Goal: Information Seeking & Learning: Find specific fact

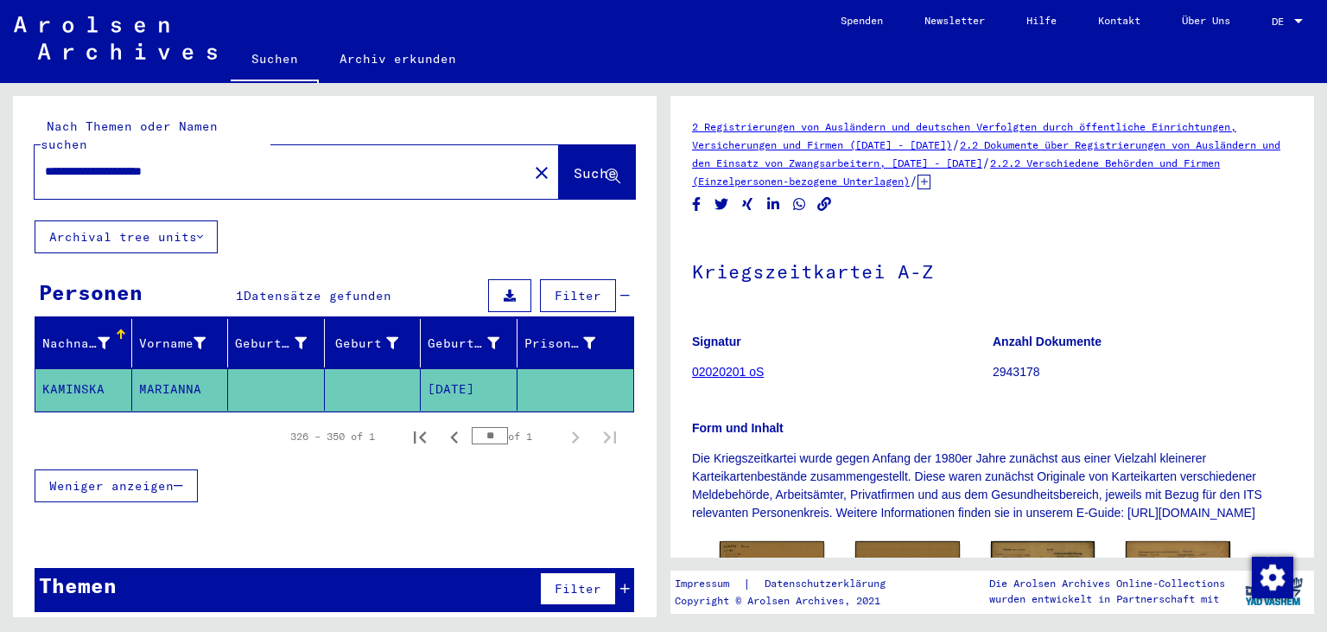
scroll to position [252, 0]
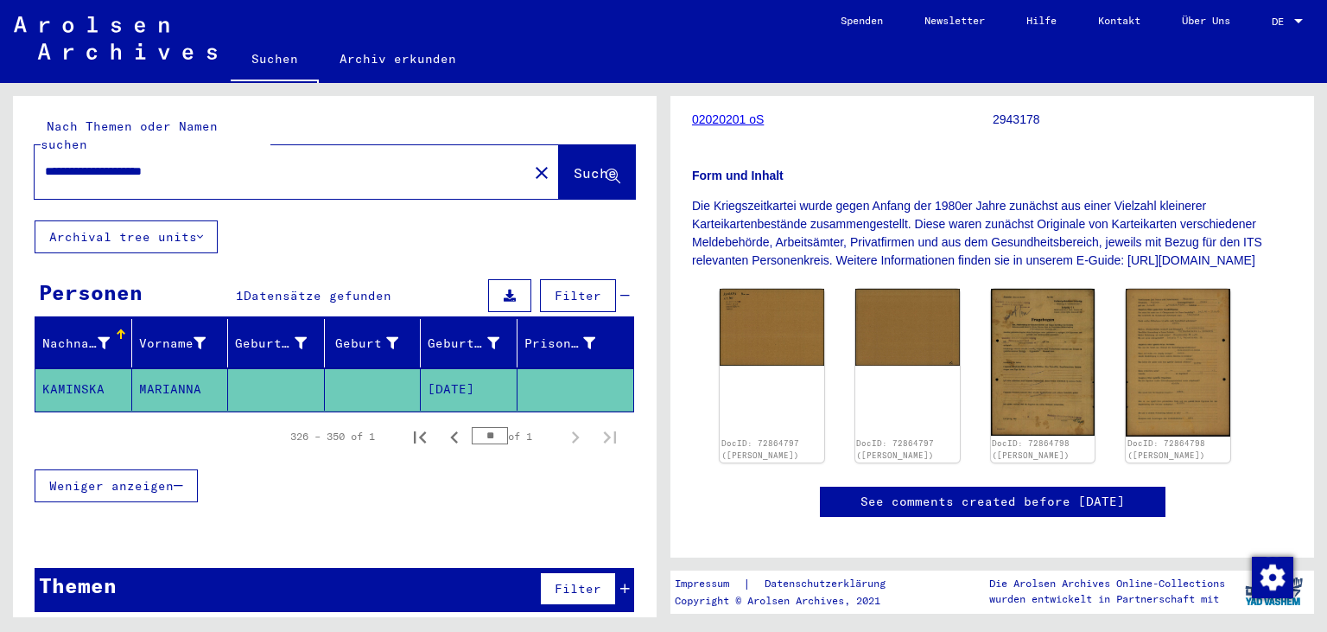
drag, startPoint x: 215, startPoint y: 150, endPoint x: 0, endPoint y: 181, distance: 217.4
click at [45, 181] on input "**********" at bounding box center [281, 171] width 473 height 18
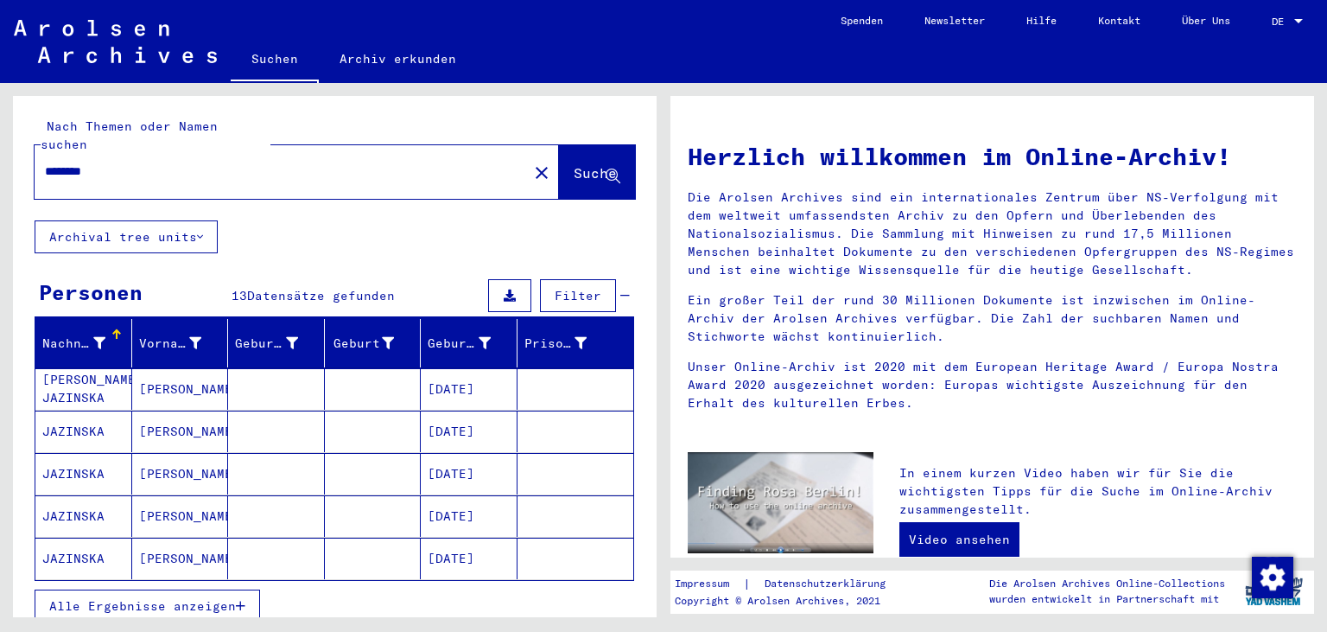
click at [166, 598] on span "Alle Ergebnisse anzeigen" at bounding box center [142, 606] width 187 height 16
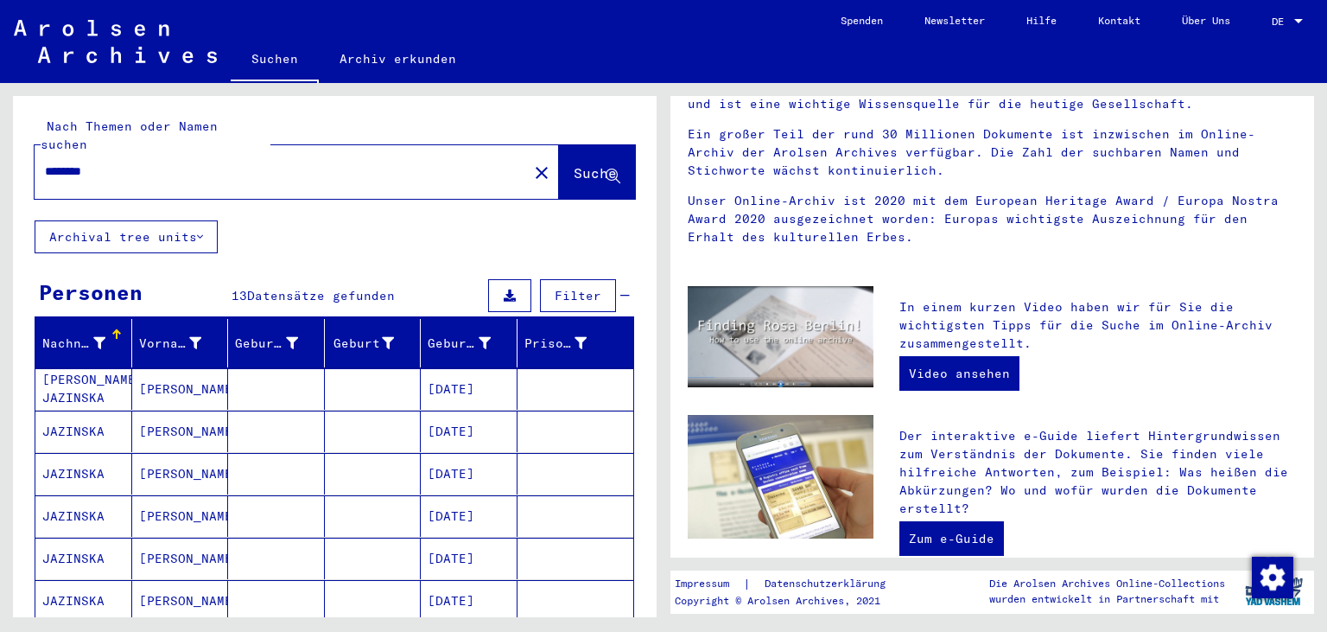
scroll to position [146, 0]
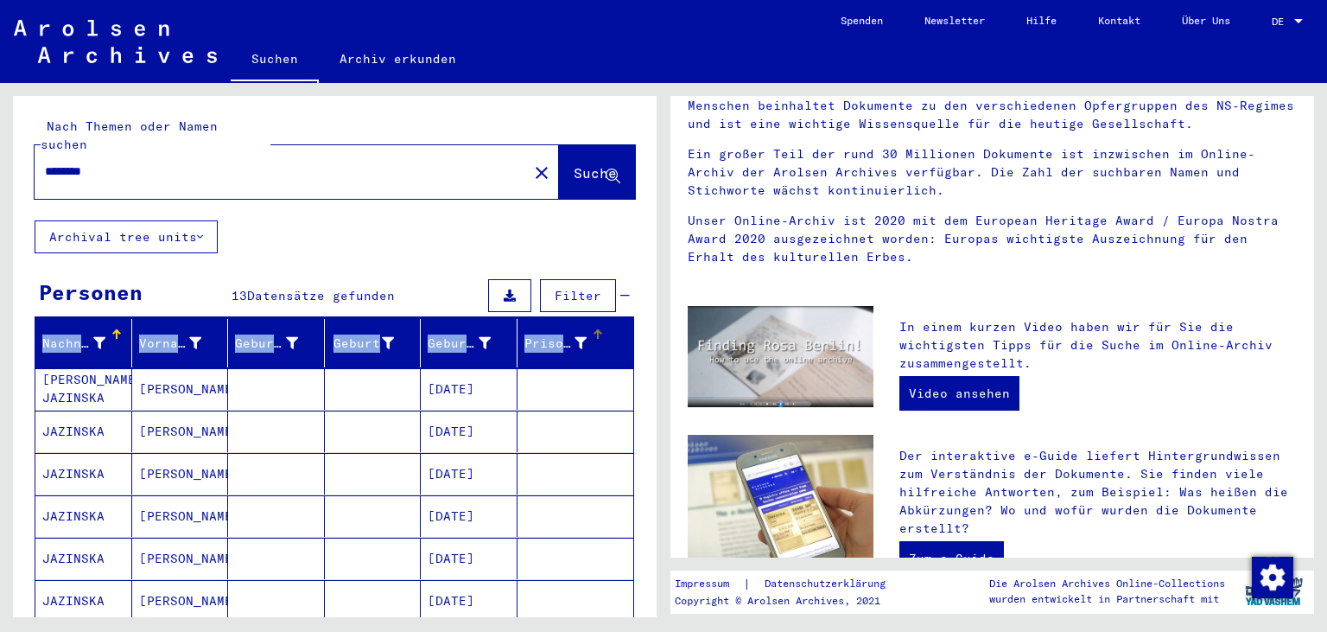
drag, startPoint x: 658, startPoint y: 263, endPoint x: 628, endPoint y: 337, distance: 79.9
click at [628, 337] on div "Nach Themen oder Namen suchen ******** close Suche Archival tree units Personen…" at bounding box center [332, 350] width 664 height 534
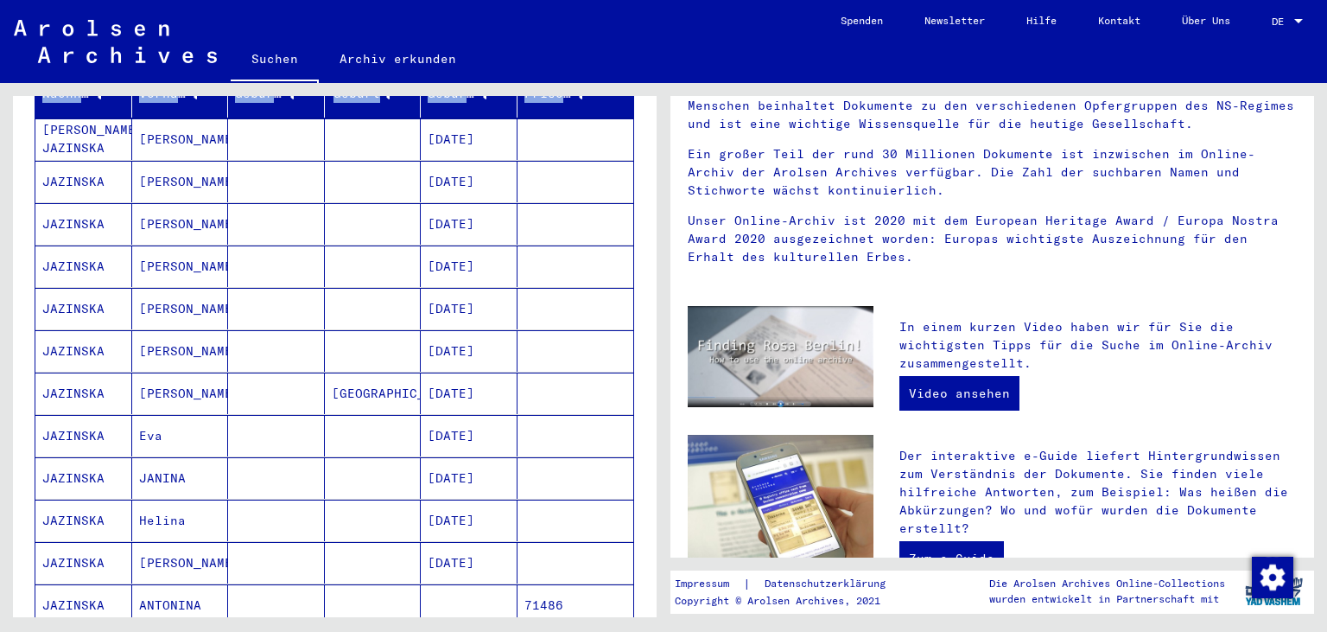
scroll to position [245, 0]
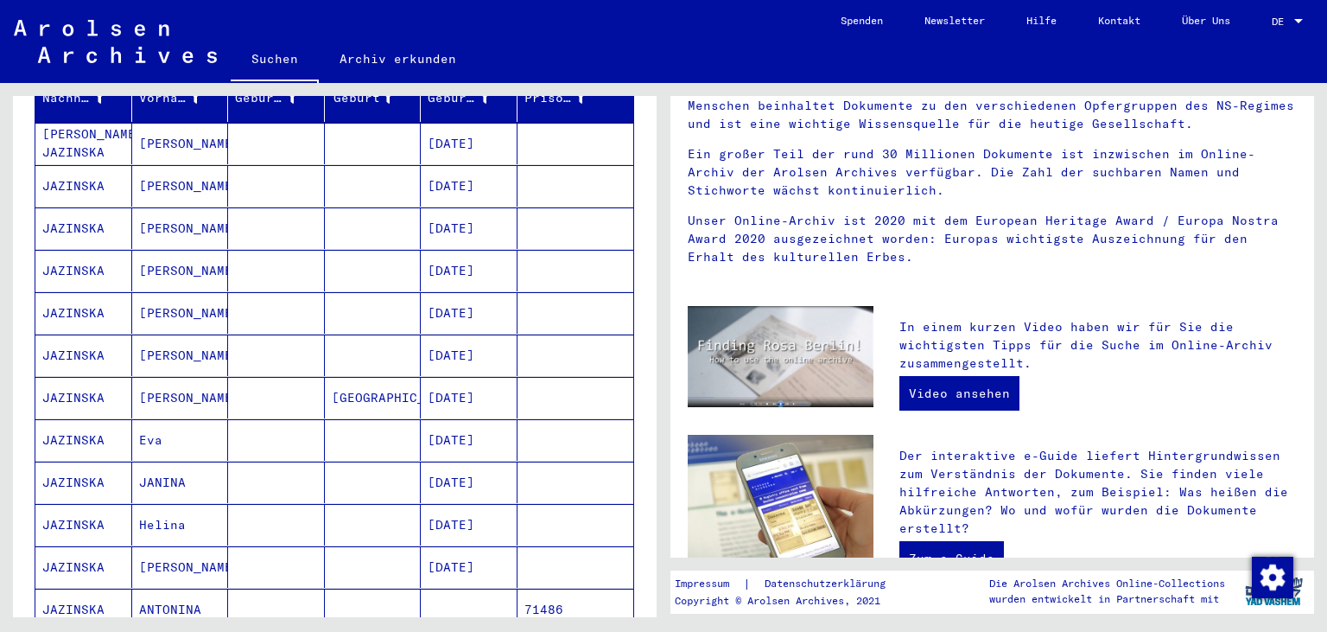
click at [470, 461] on mat-cell "[DATE]" at bounding box center [469, 481] width 97 height 41
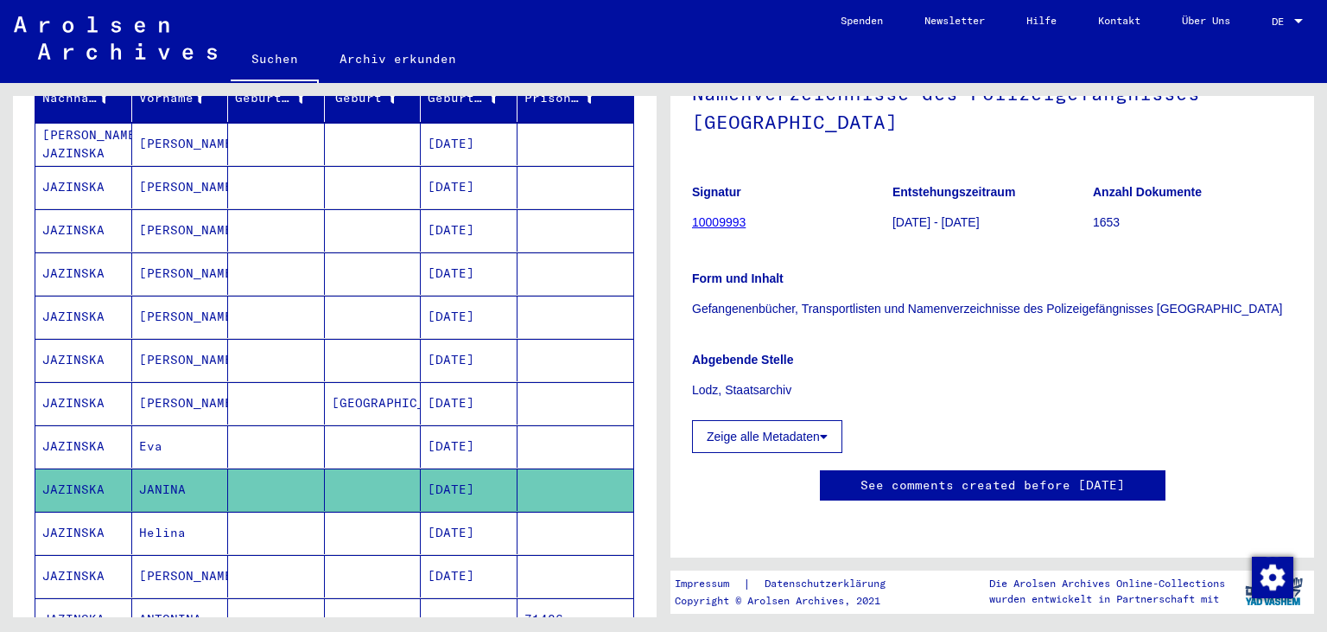
scroll to position [179, 0]
click at [156, 166] on mat-cell "[PERSON_NAME]" at bounding box center [180, 187] width 97 height 42
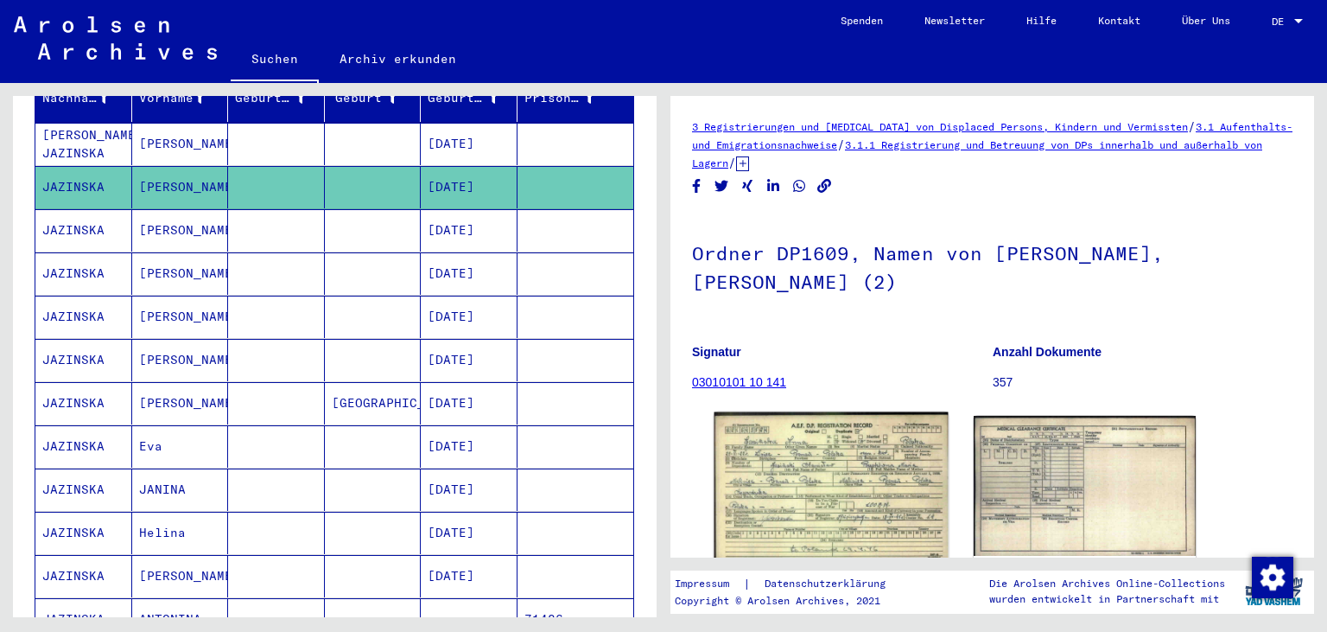
click at [798, 467] on img at bounding box center [831, 486] width 233 height 149
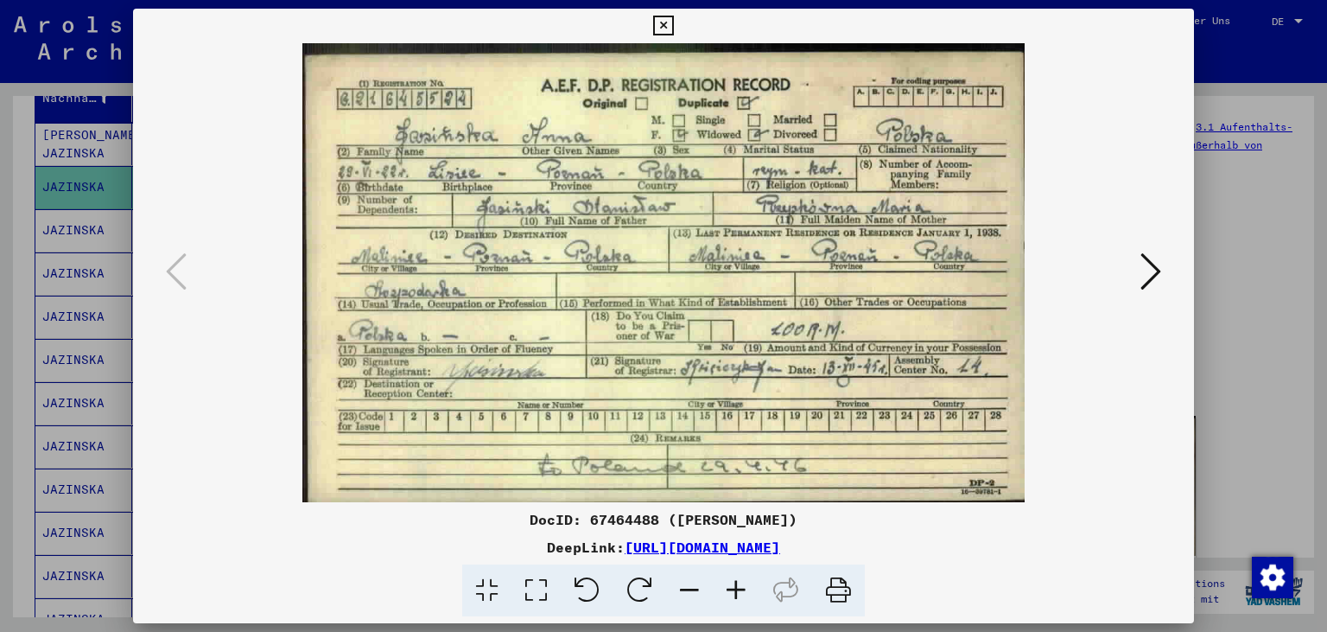
click at [673, 22] on icon at bounding box center [663, 26] width 20 height 21
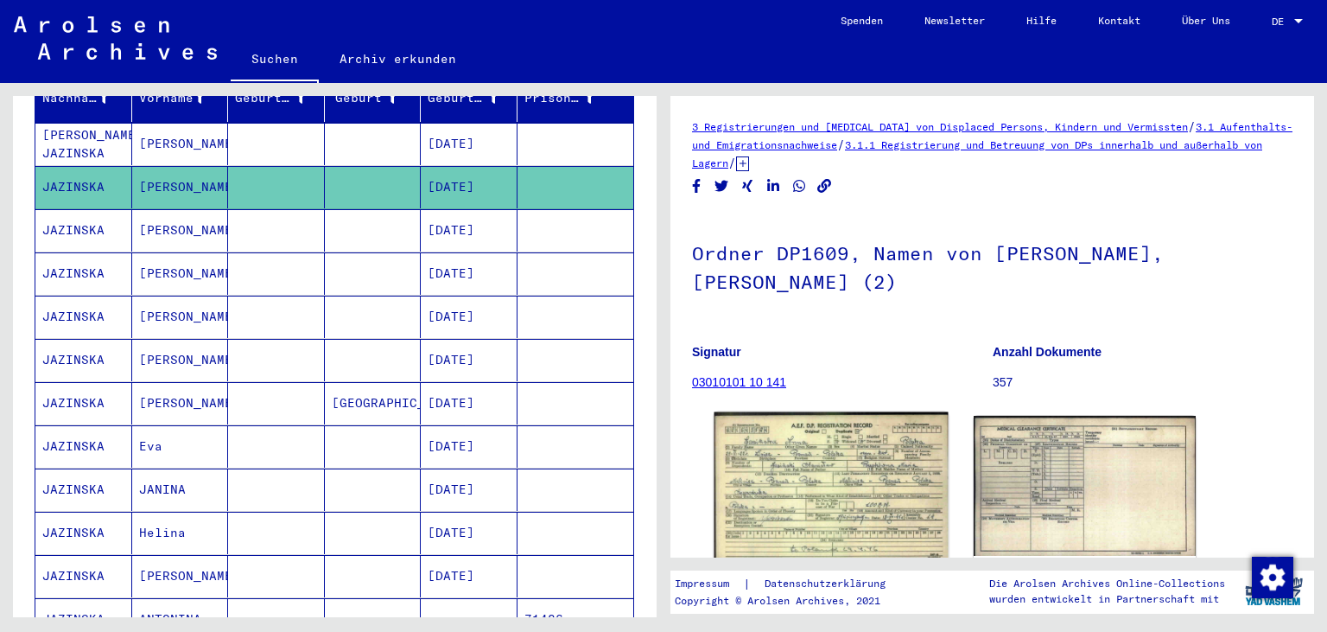
click at [789, 463] on img at bounding box center [831, 486] width 233 height 149
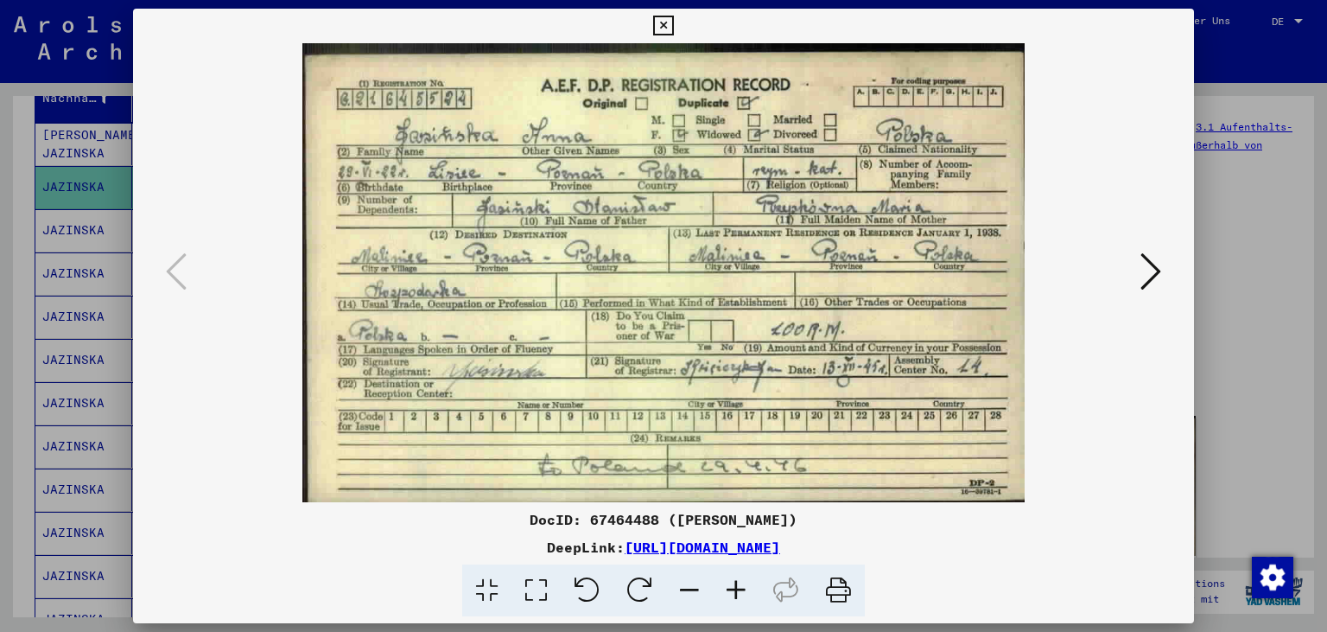
click at [673, 20] on icon at bounding box center [663, 26] width 20 height 21
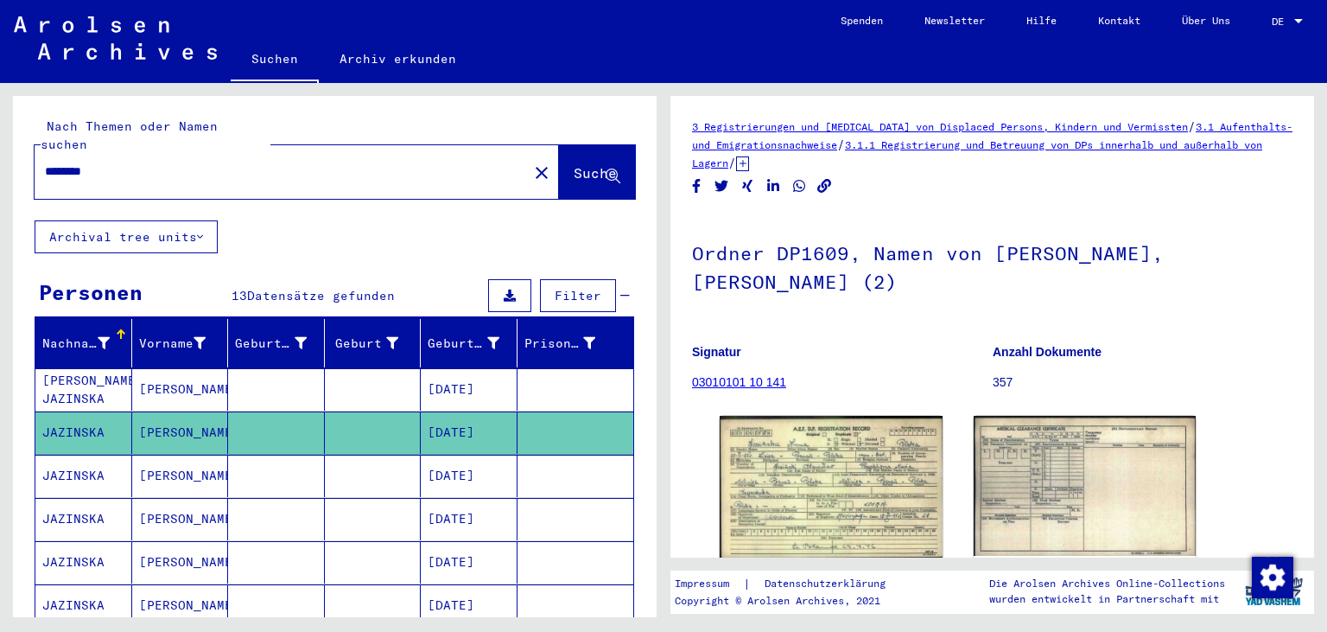
drag, startPoint x: 125, startPoint y: 157, endPoint x: 0, endPoint y: 165, distance: 125.5
click at [45, 165] on input "********" at bounding box center [281, 171] width 473 height 18
type input "*"
click at [58, 162] on input "text" at bounding box center [281, 171] width 473 height 18
type input "*"
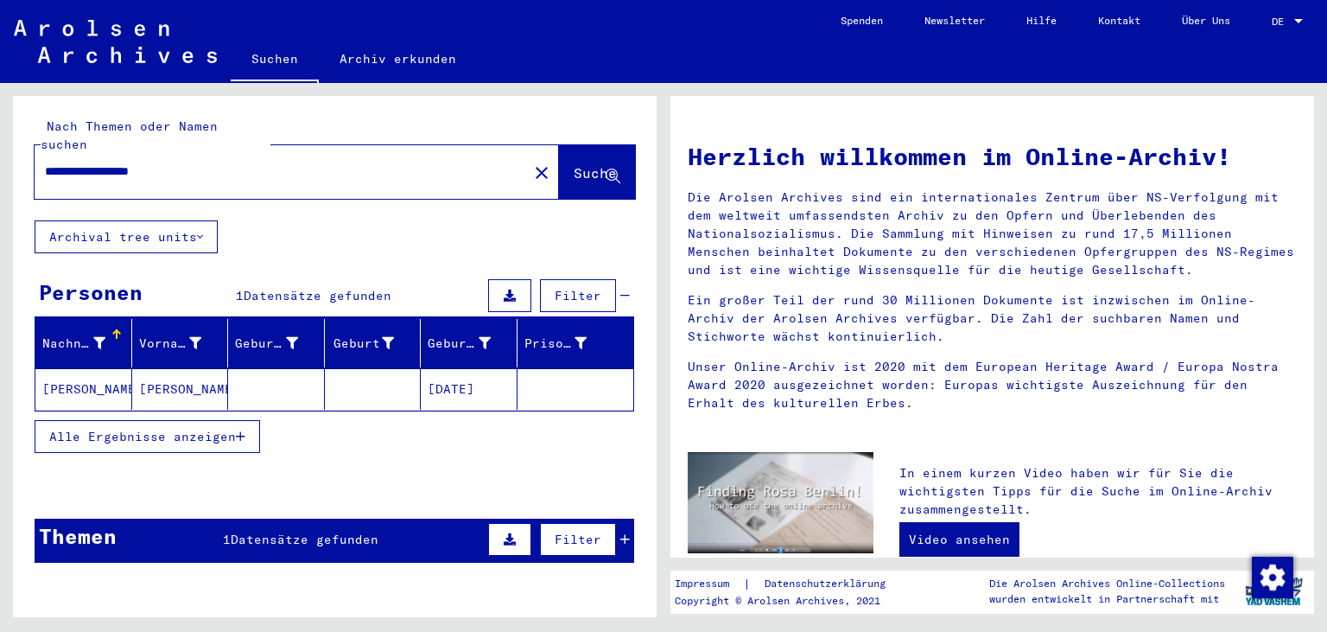
click at [160, 378] on mat-cell "[PERSON_NAME]" at bounding box center [180, 388] width 97 height 41
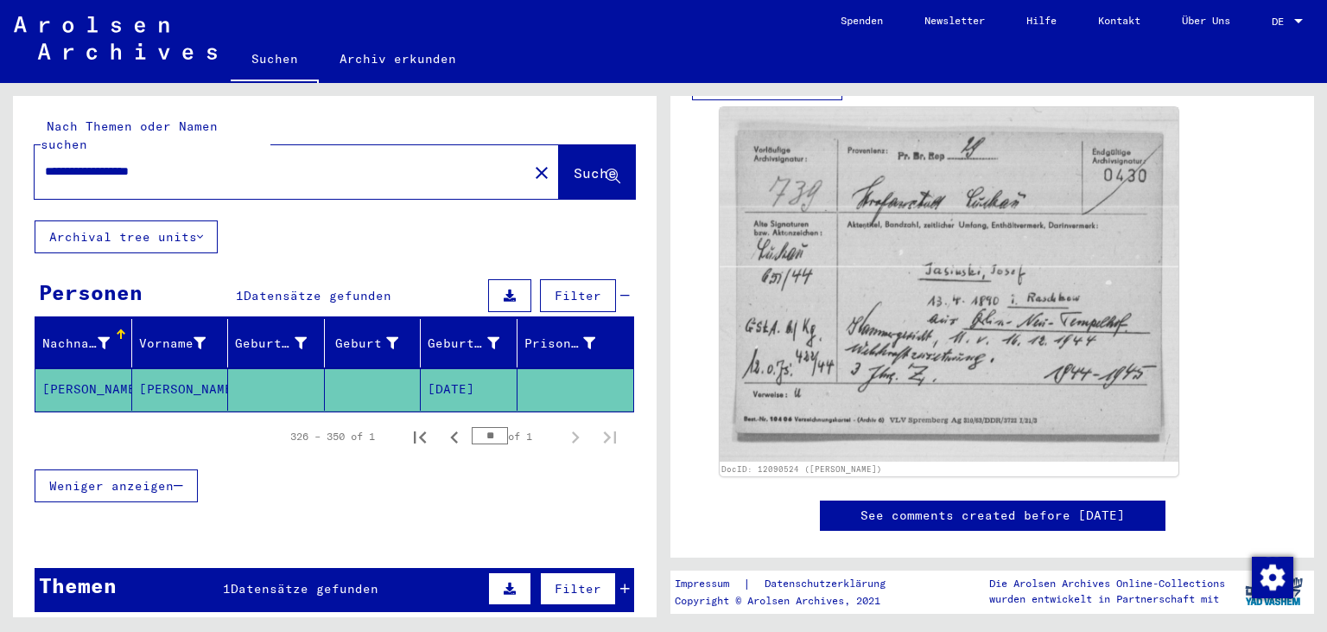
scroll to position [457, 0]
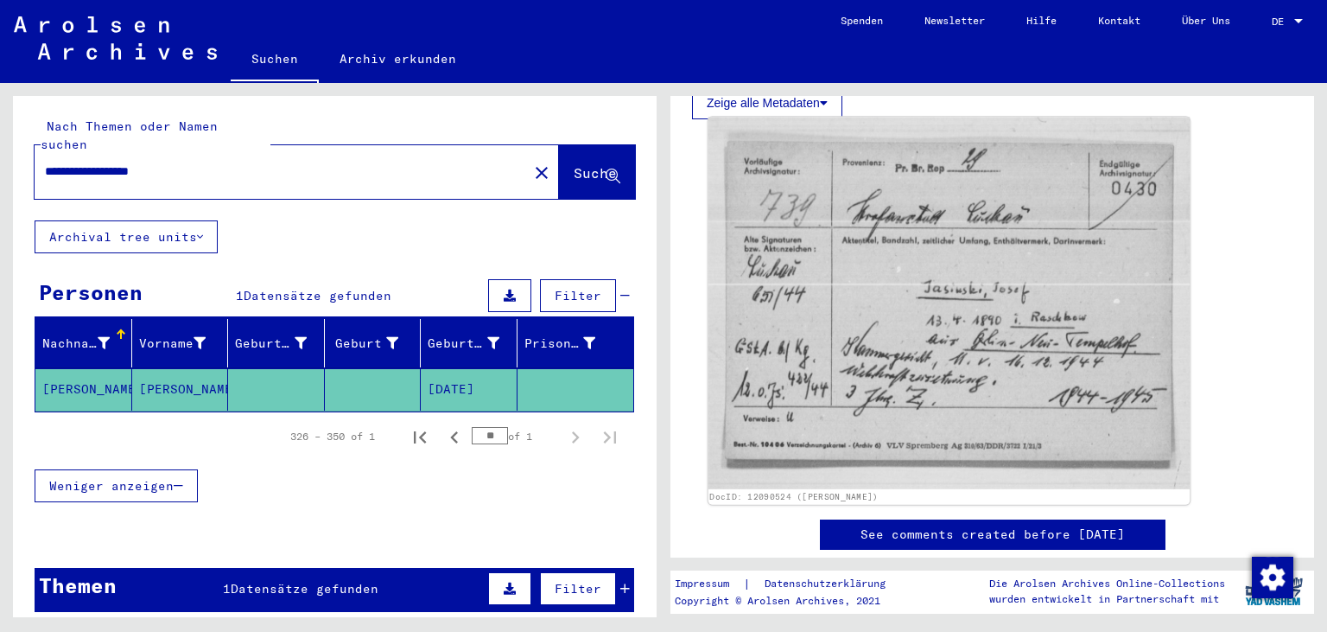
click at [976, 299] on img at bounding box center [950, 304] width 482 height 372
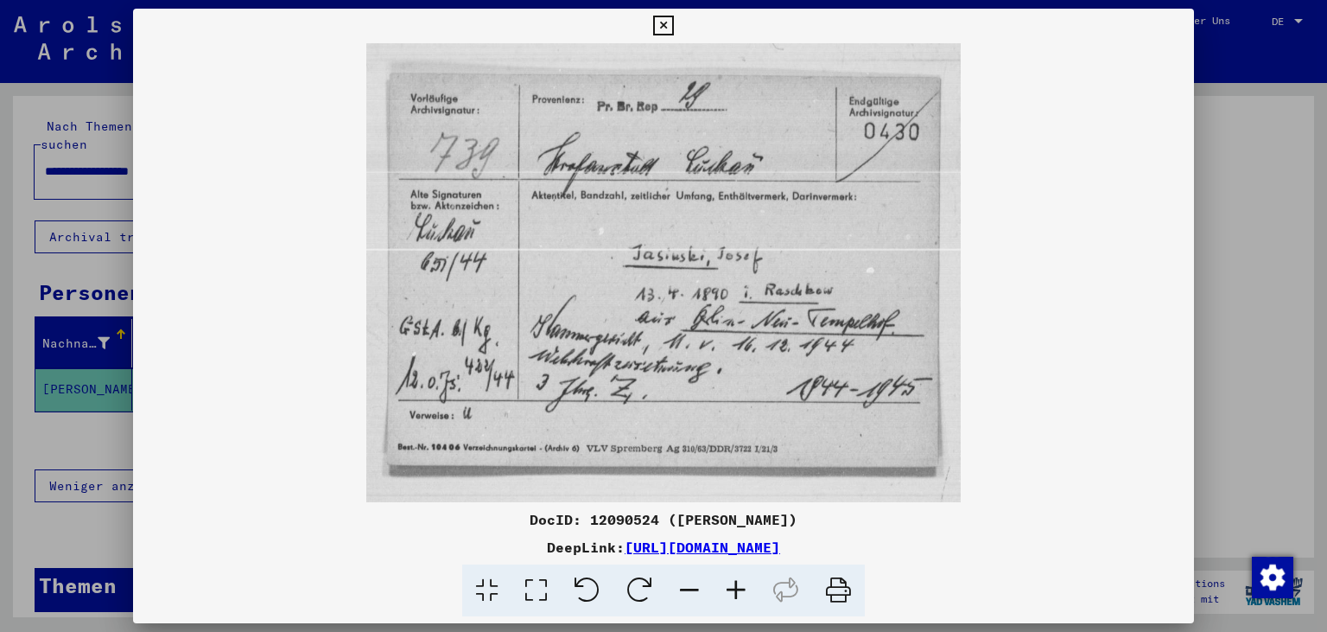
click at [673, 29] on icon at bounding box center [663, 26] width 20 height 21
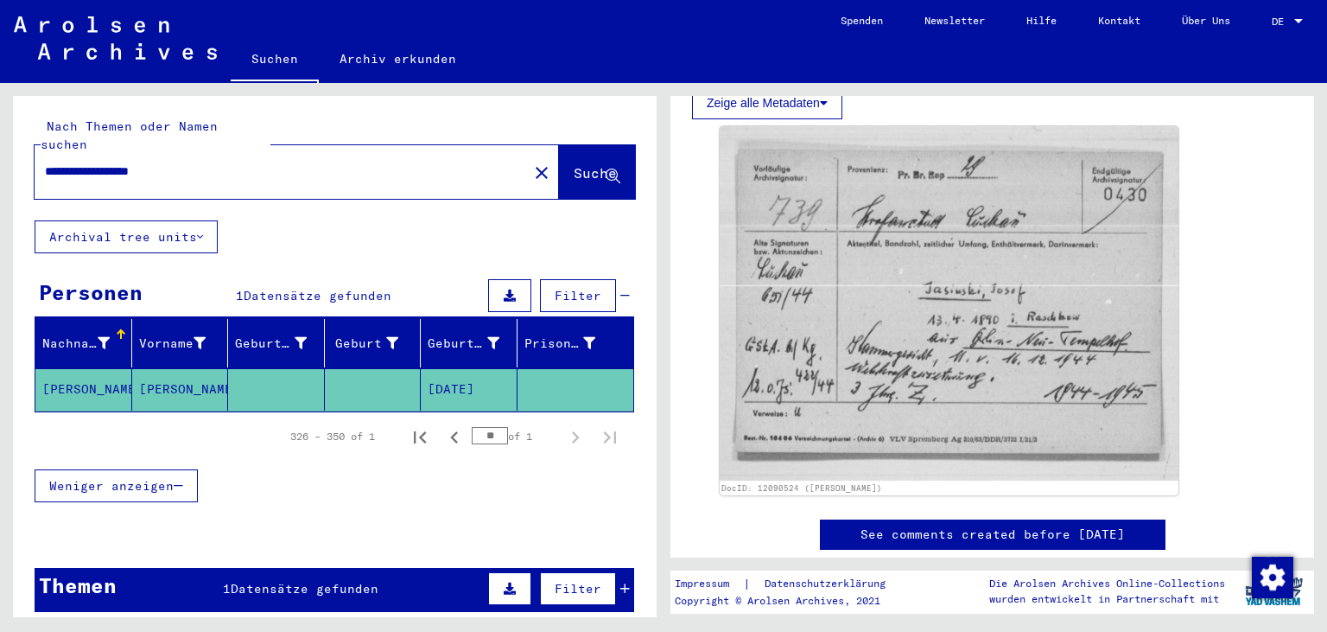
drag, startPoint x: 202, startPoint y: 156, endPoint x: 111, endPoint y: 159, distance: 91.6
click at [111, 162] on input "**********" at bounding box center [281, 171] width 473 height 18
type input "**********"
